Goal: Obtain resource: Obtain resource

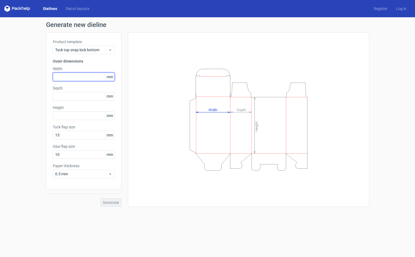
click at [73, 77] on input "text" at bounding box center [84, 76] width 62 height 9
type input "175"
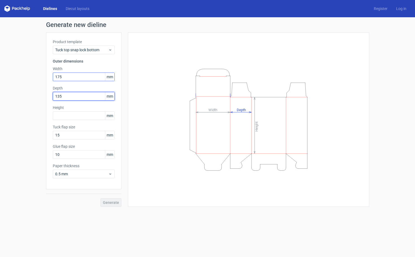
type input "135"
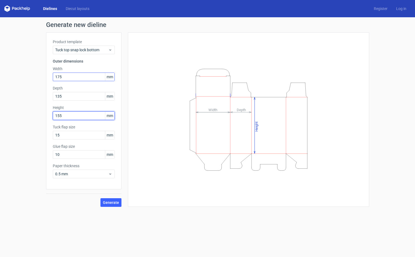
type input "155"
click at [101, 198] on button "Generate" at bounding box center [111, 202] width 21 height 9
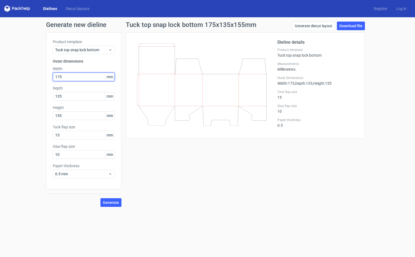
drag, startPoint x: 56, startPoint y: 74, endPoint x: 43, endPoint y: 74, distance: 13.5
click at [43, 74] on div "Generate new dieline Product template Tuck top snap lock bottom Outer dimension…" at bounding box center [207, 114] width 415 height 194
type input "200"
type input "160"
click at [101, 198] on button "Generate" at bounding box center [111, 202] width 21 height 9
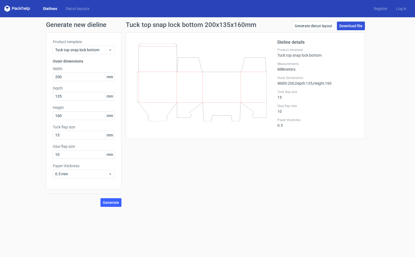
click at [350, 24] on link "Download file" at bounding box center [351, 26] width 28 height 9
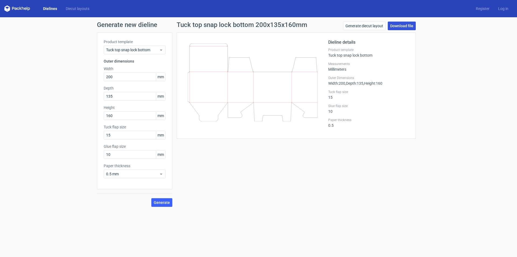
click at [403, 25] on link "Download file" at bounding box center [402, 26] width 28 height 9
click at [415, 74] on div "Generate new dieline Product template Tuck top snap lock bottom Outer dimension…" at bounding box center [258, 114] width 517 height 194
click at [374, 27] on link "Generate diecut layout" at bounding box center [364, 26] width 43 height 9
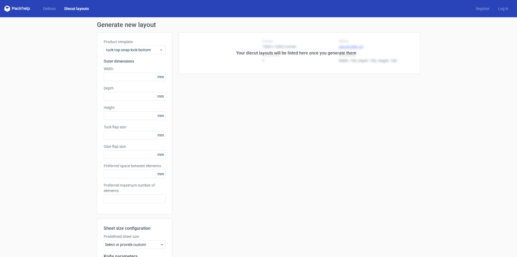
type input "200"
type input "135"
type input "160"
type input "15"
type input "10"
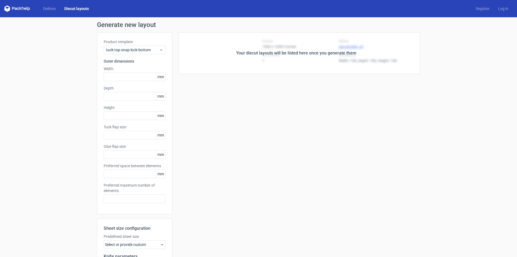
type input "5"
type input "48"
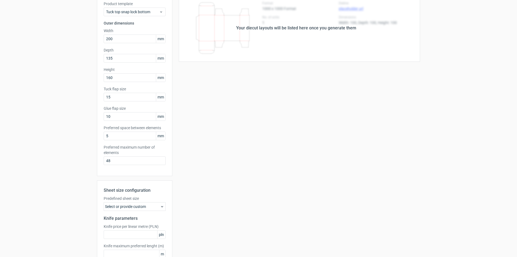
scroll to position [72, 0]
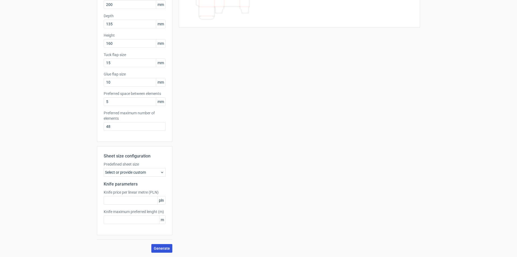
click at [167, 245] on button "Generate" at bounding box center [161, 248] width 21 height 9
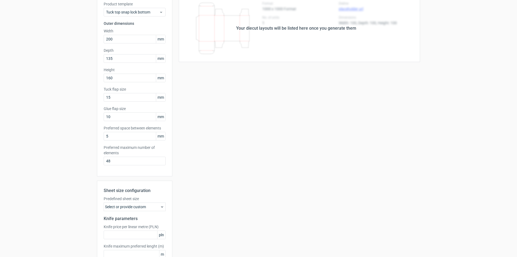
scroll to position [0, 0]
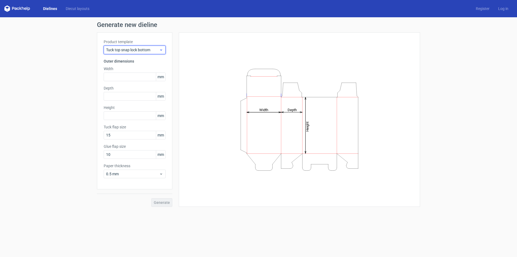
click at [139, 47] on span "Tuck top snap lock bottom" at bounding box center [132, 49] width 53 height 5
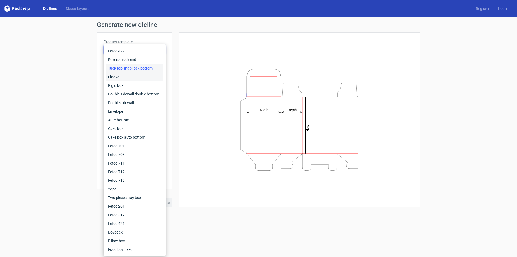
click at [129, 74] on div "Sleeve" at bounding box center [135, 76] width 58 height 9
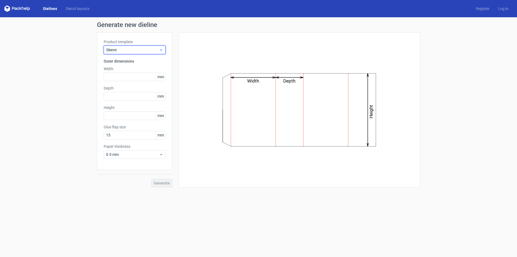
click at [127, 47] on div "Sleeve" at bounding box center [135, 50] width 62 height 9
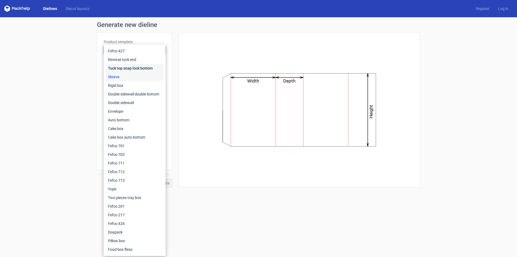
click at [125, 64] on div "Tuck top snap lock bottom" at bounding box center [135, 68] width 58 height 9
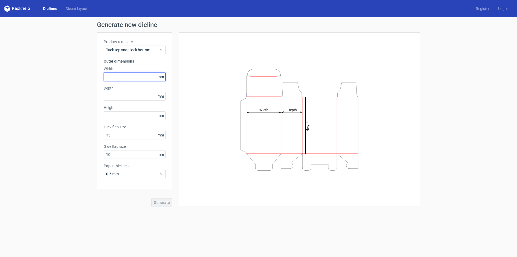
click at [122, 77] on input "text" at bounding box center [135, 76] width 62 height 9
type input "200"
type input "135"
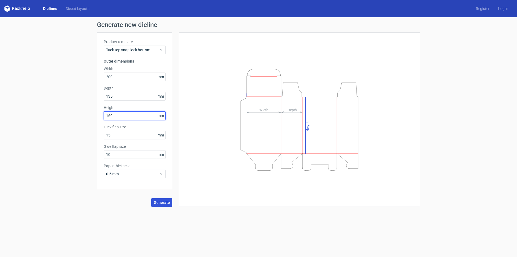
type input "160"
click at [164, 202] on span "Generate" at bounding box center [162, 202] width 16 height 4
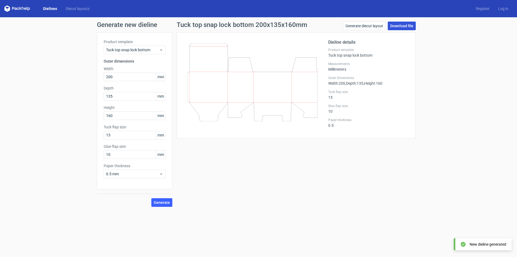
click at [399, 23] on link "Download file" at bounding box center [402, 26] width 28 height 9
